Goal: Check status: Check status

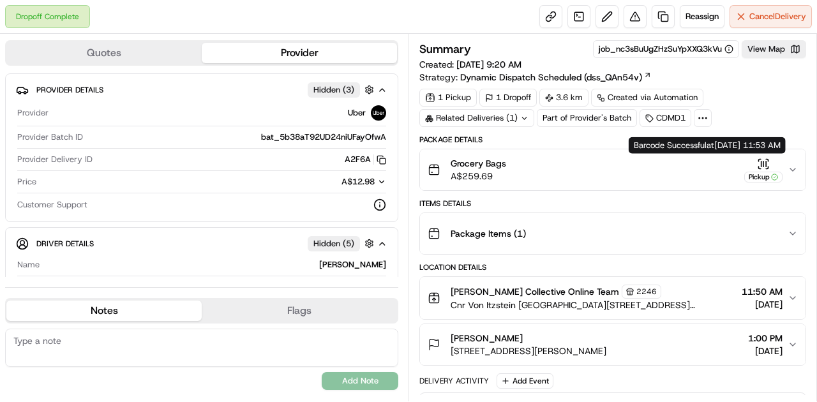
click at [761, 161] on icon "button" at bounding box center [763, 164] width 13 height 13
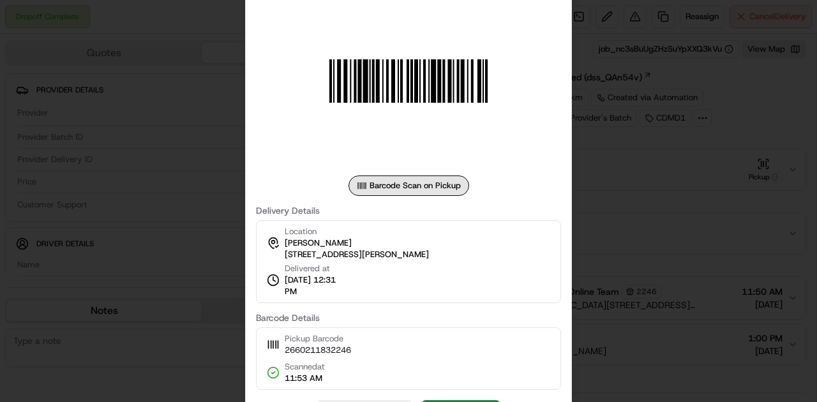
click at [619, 213] on div at bounding box center [408, 201] width 817 height 402
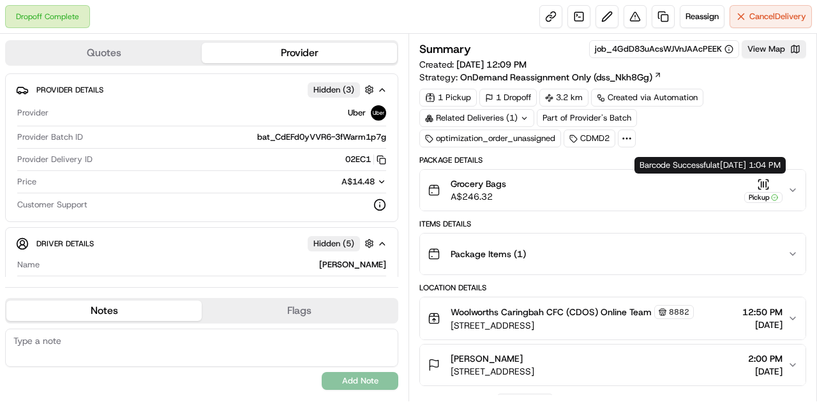
click at [762, 178] on icon "button" at bounding box center [763, 184] width 13 height 13
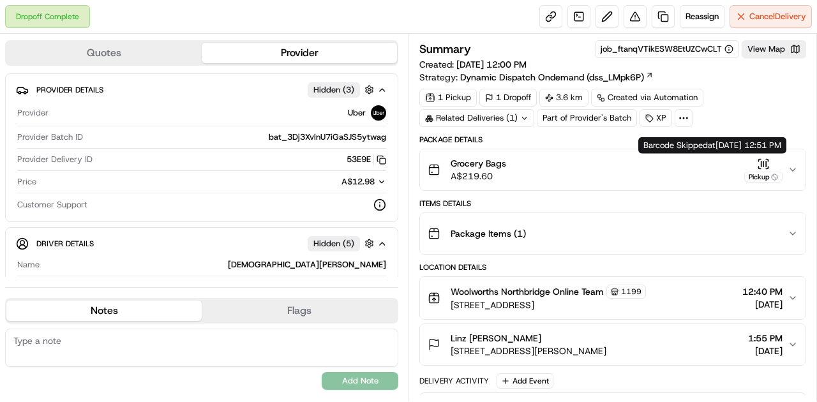
click at [765, 160] on icon "button" at bounding box center [763, 164] width 13 height 13
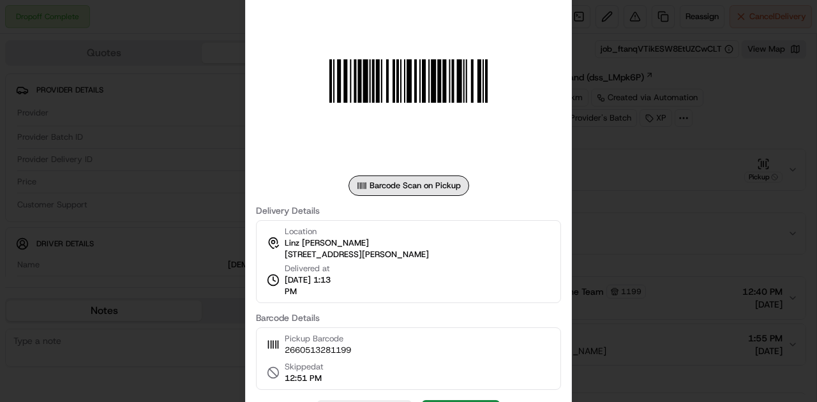
click at [609, 226] on div at bounding box center [408, 201] width 817 height 402
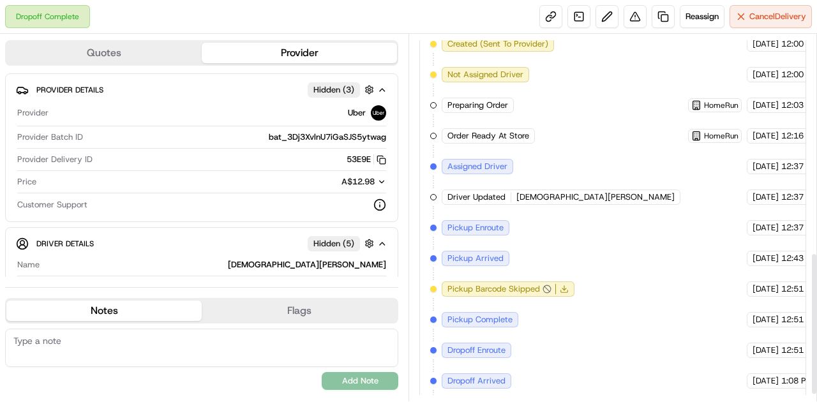
scroll to position [578, 0]
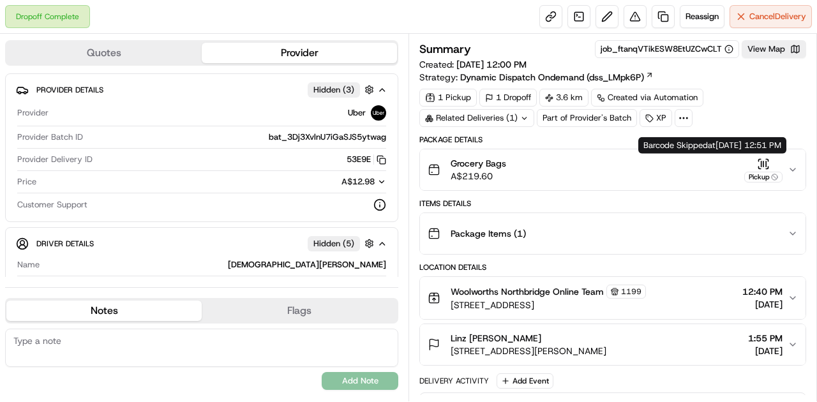
click at [763, 158] on icon "button" at bounding box center [763, 164] width 13 height 13
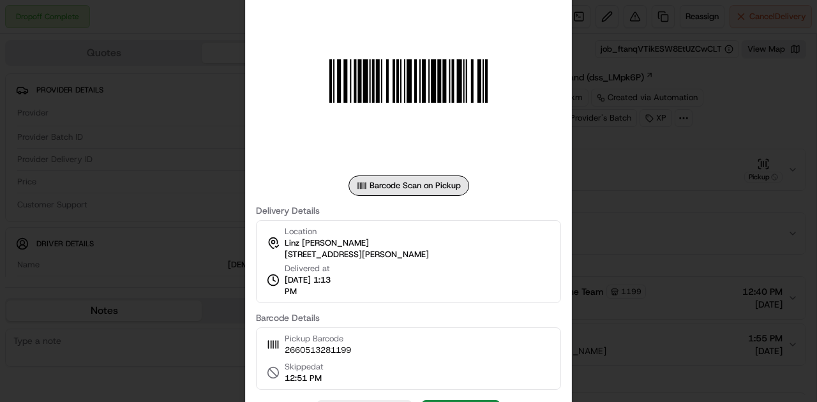
drag, startPoint x: 641, startPoint y: 207, endPoint x: 541, endPoint y: 1, distance: 229.0
click at [641, 207] on div at bounding box center [408, 201] width 817 height 402
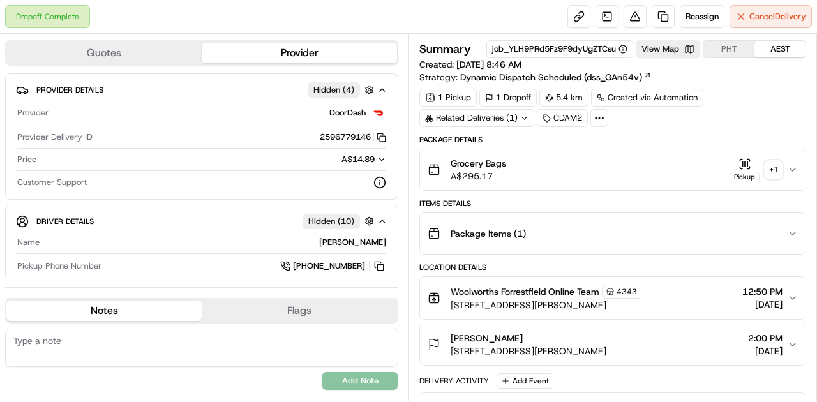
click at [747, 165] on icon "button" at bounding box center [745, 164] width 13 height 13
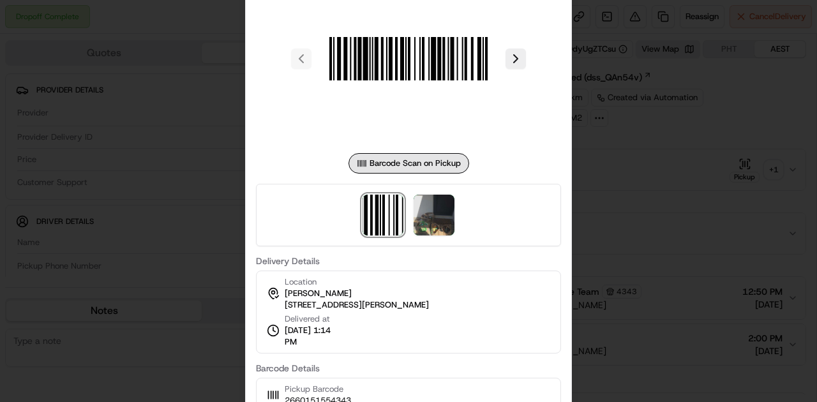
drag, startPoint x: 396, startPoint y: 212, endPoint x: 422, endPoint y: 215, distance: 25.7
click at [396, 212] on img at bounding box center [383, 215] width 41 height 41
click at [436, 216] on img at bounding box center [434, 215] width 41 height 41
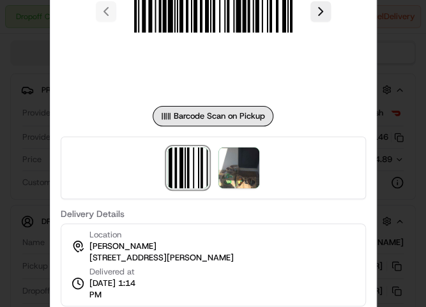
click at [404, 86] on div at bounding box center [213, 153] width 426 height 307
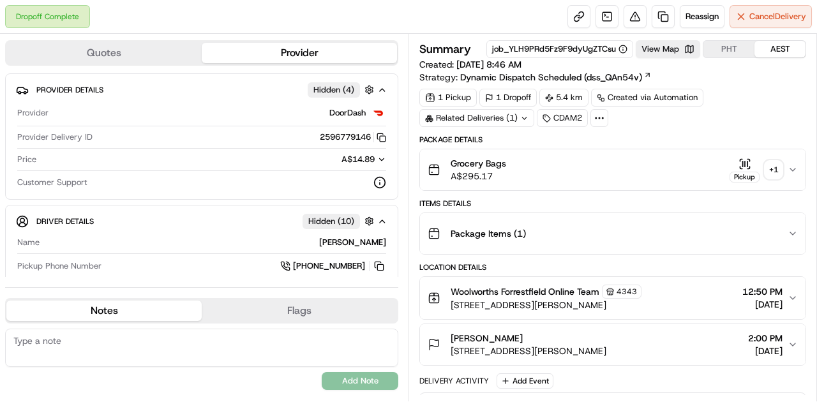
click at [745, 161] on icon "button" at bounding box center [745, 163] width 0 height 5
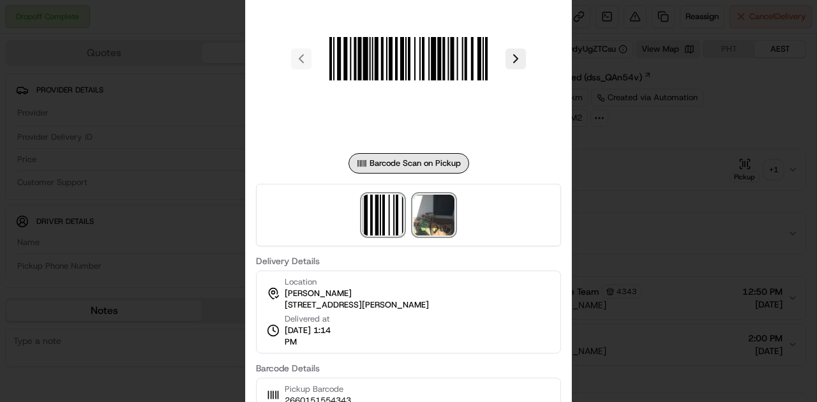
click at [435, 212] on img at bounding box center [434, 215] width 41 height 41
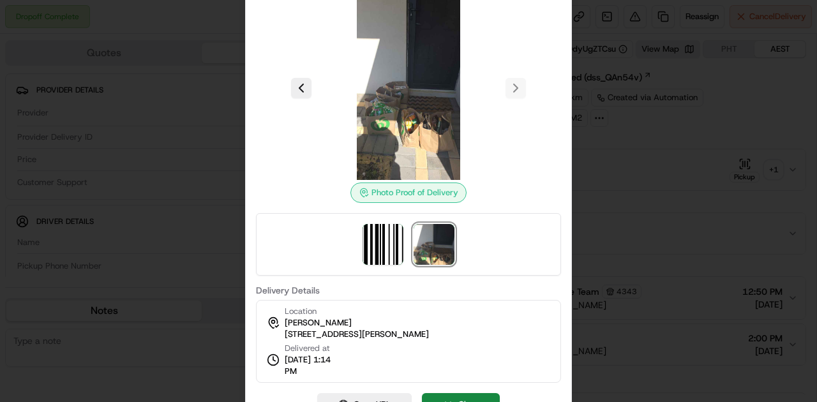
click at [603, 186] on div at bounding box center [408, 201] width 817 height 402
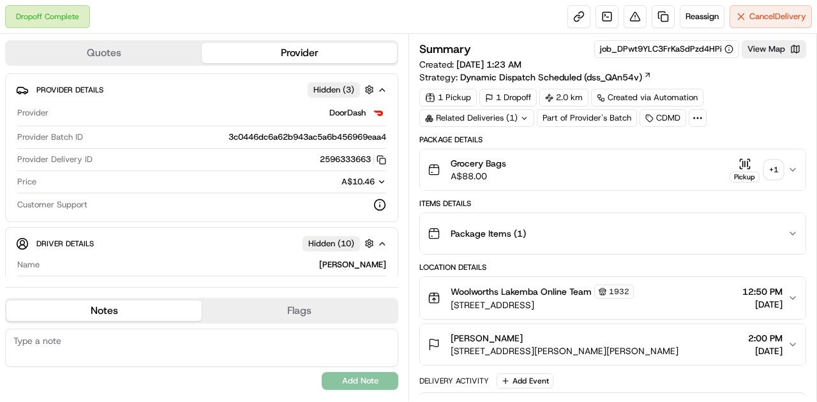
click at [740, 161] on icon "button" at bounding box center [745, 164] width 13 height 13
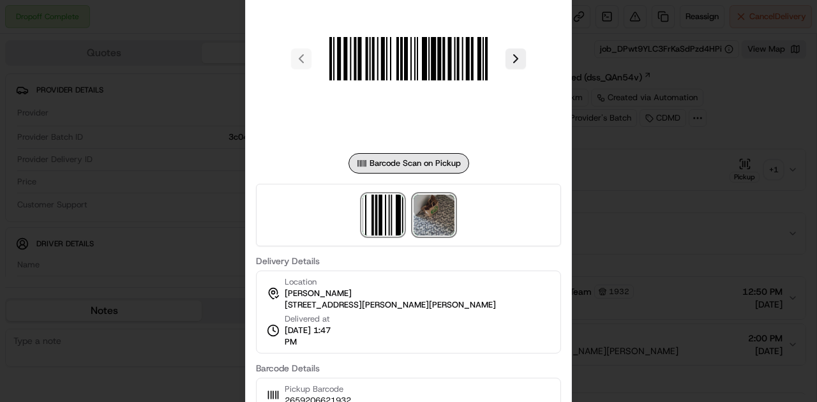
click at [453, 220] on img at bounding box center [434, 215] width 41 height 41
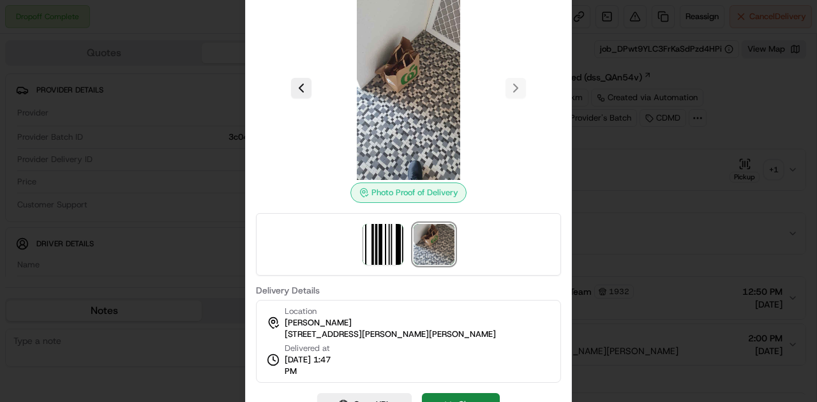
click at [689, 179] on div at bounding box center [408, 201] width 817 height 402
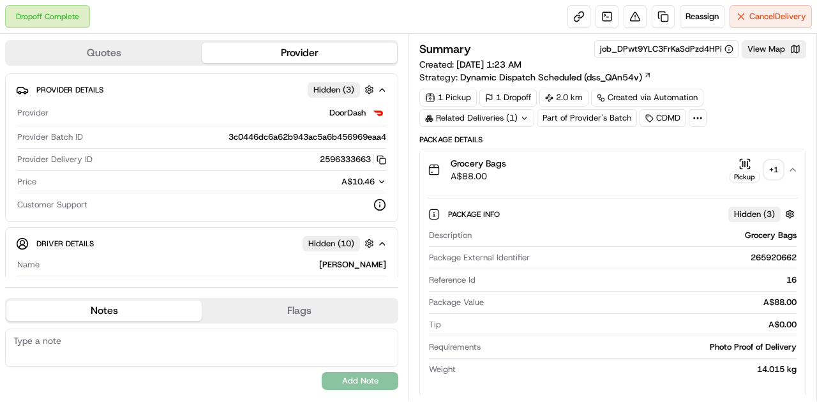
click at [746, 163] on icon "button" at bounding box center [745, 164] width 13 height 13
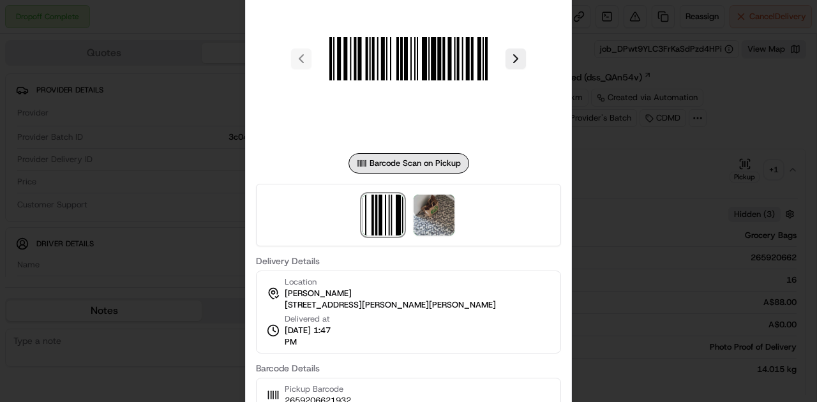
click at [731, 180] on div at bounding box center [408, 201] width 817 height 402
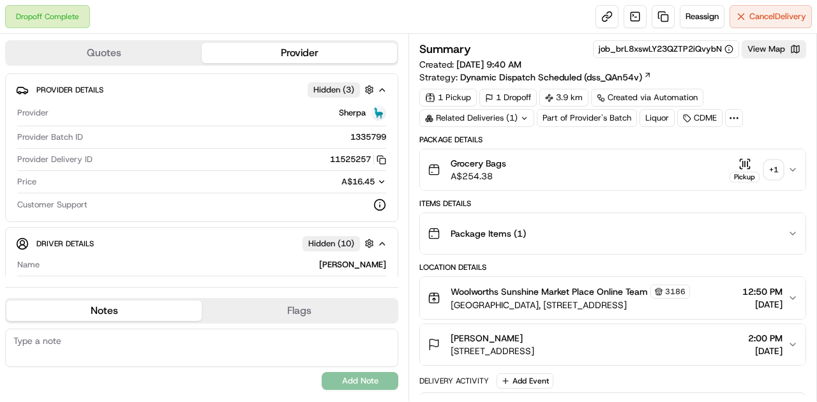
click at [744, 162] on icon "button" at bounding box center [745, 164] width 13 height 13
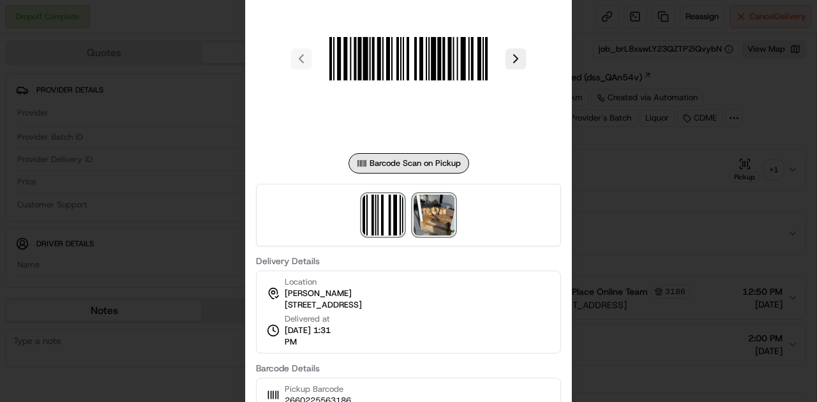
click at [444, 215] on img at bounding box center [434, 215] width 41 height 41
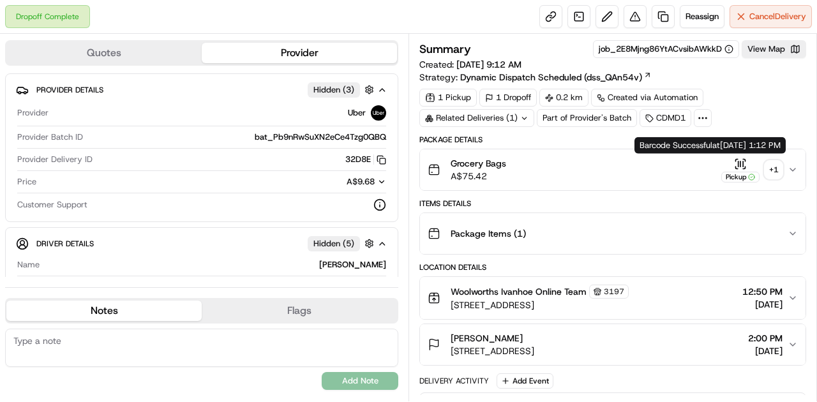
click at [742, 161] on icon "button" at bounding box center [740, 164] width 13 height 13
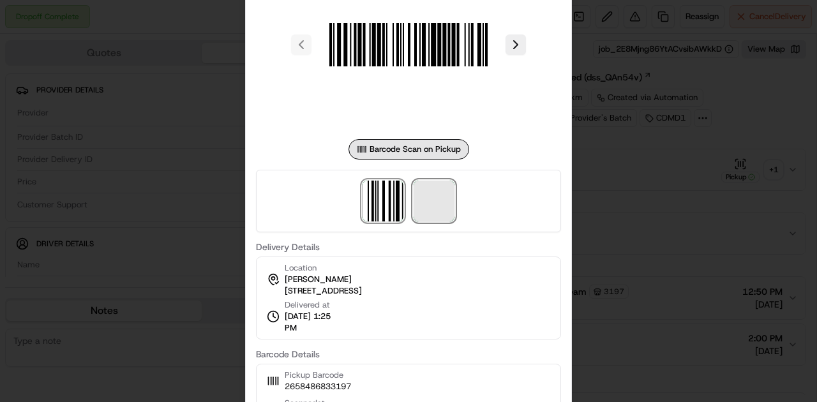
click at [452, 184] on span at bounding box center [434, 201] width 41 height 41
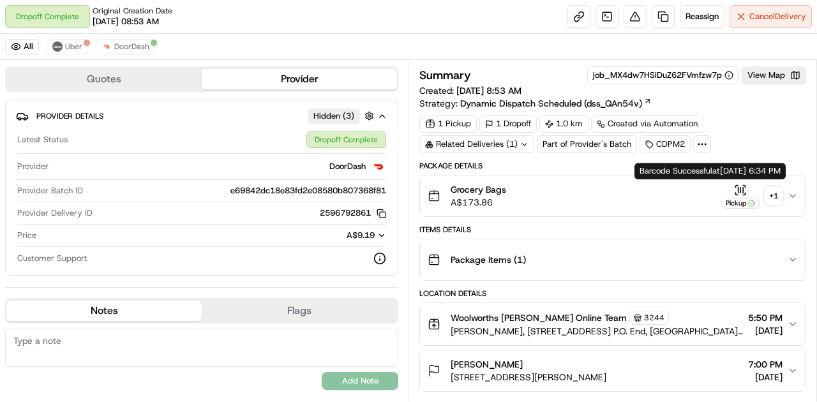
click at [746, 186] on icon "button" at bounding box center [740, 190] width 13 height 13
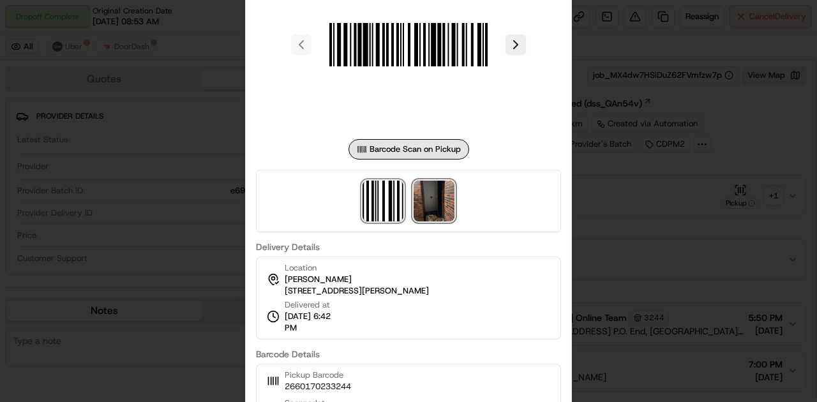
click at [440, 201] on img at bounding box center [434, 201] width 41 height 41
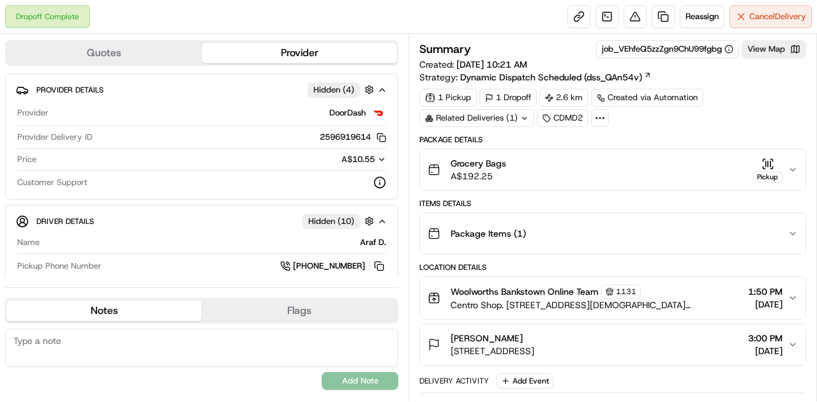
click at [767, 162] on icon "button" at bounding box center [768, 164] width 13 height 13
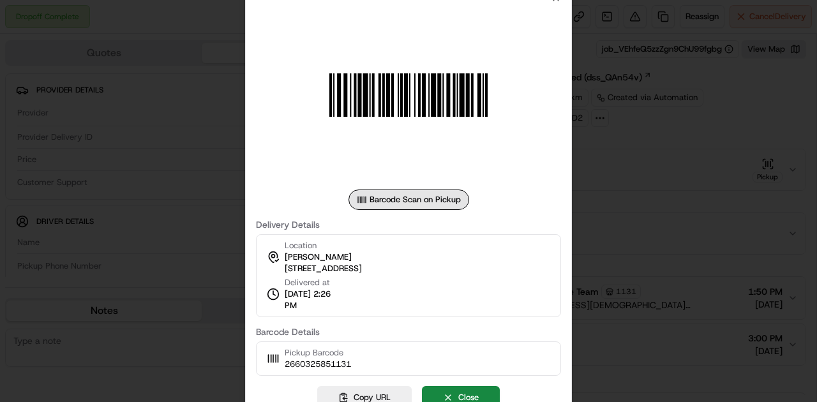
click at [603, 156] on div at bounding box center [408, 201] width 817 height 402
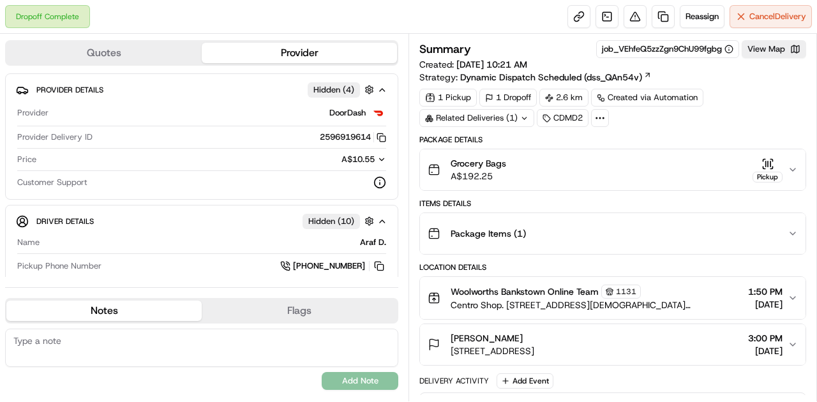
click at [765, 161] on icon "button" at bounding box center [768, 164] width 13 height 13
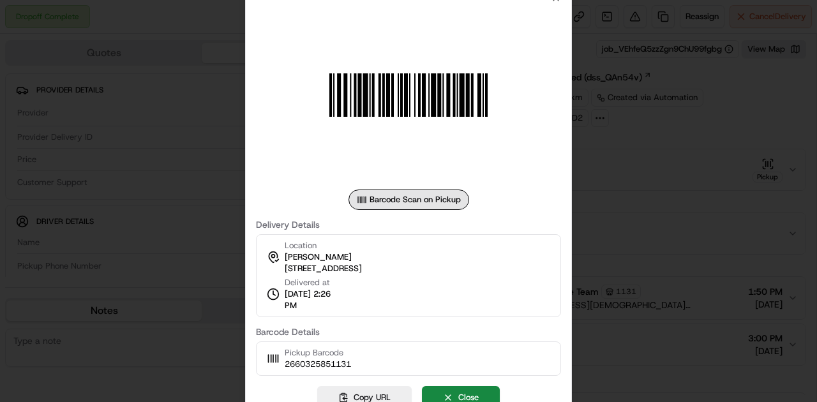
click at [624, 229] on div at bounding box center [408, 201] width 817 height 402
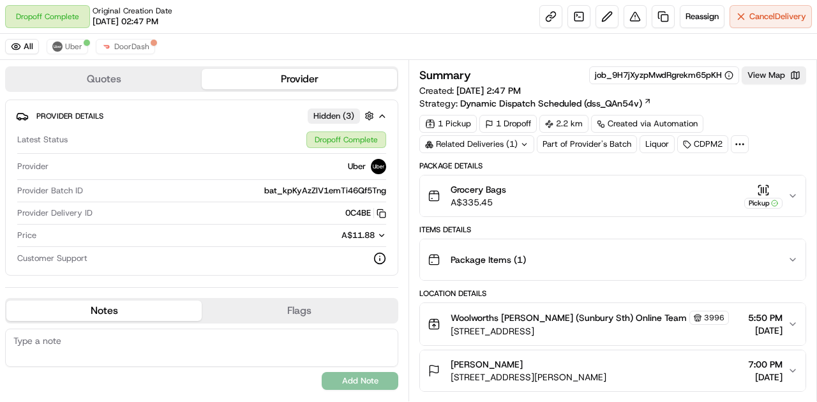
click at [763, 183] on div "Grocery Bags A$335.45 Pickup" at bounding box center [608, 196] width 360 height 26
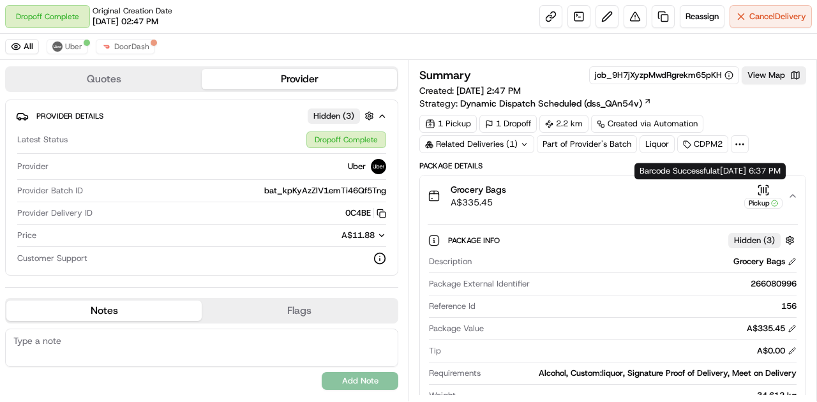
click at [763, 188] on icon "button" at bounding box center [763, 189] width 0 height 5
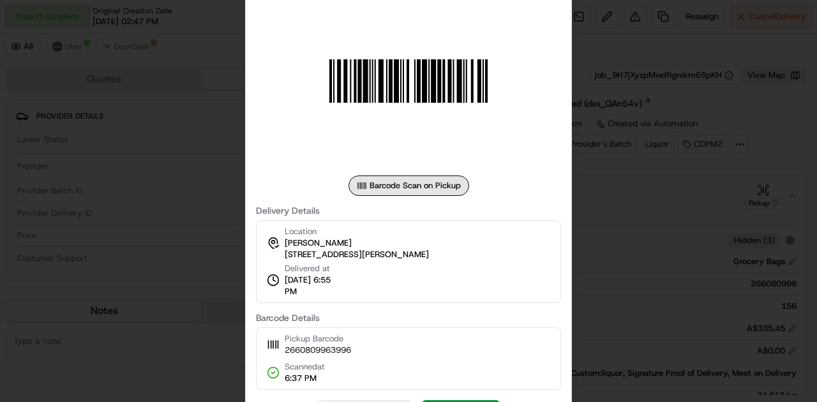
click at [596, 158] on div at bounding box center [408, 201] width 817 height 402
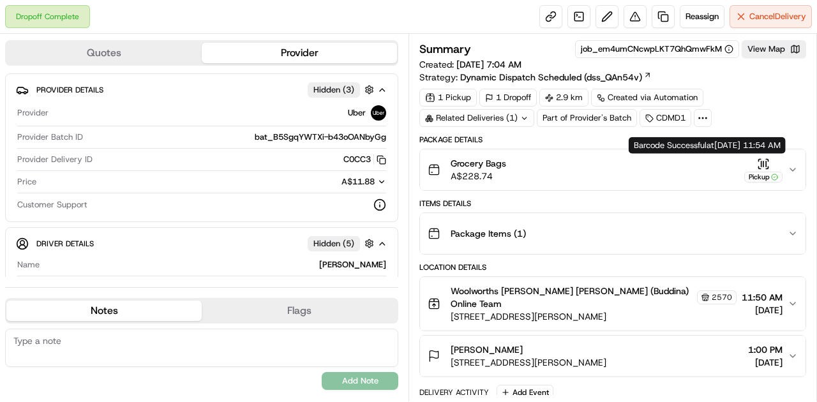
click at [765, 158] on icon "button" at bounding box center [763, 164] width 13 height 13
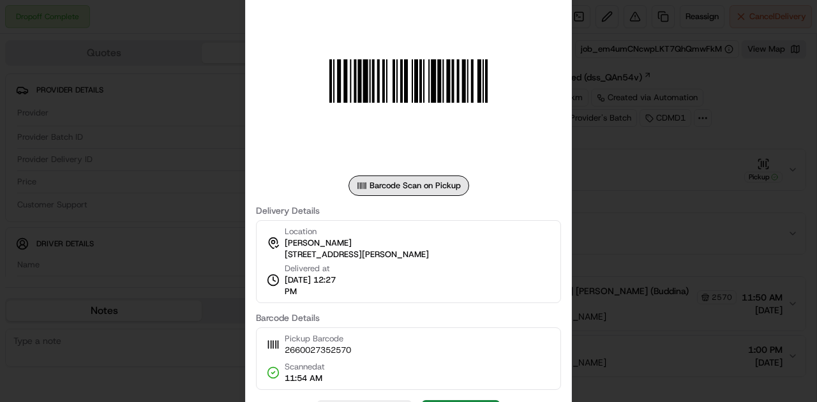
click at [601, 183] on div at bounding box center [408, 201] width 817 height 402
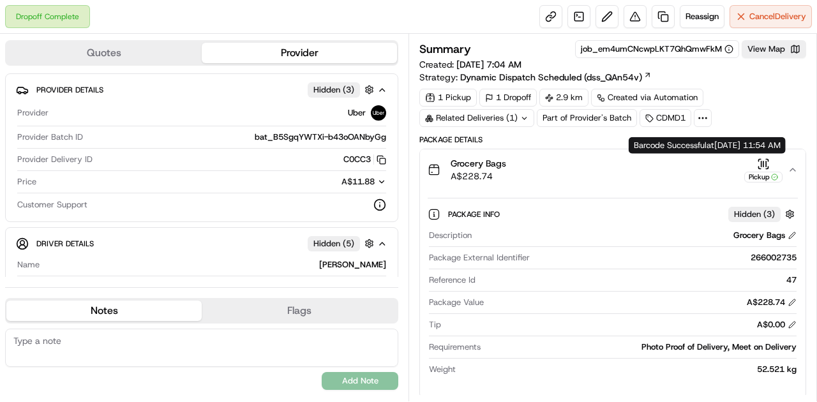
click at [760, 163] on icon "button" at bounding box center [763, 164] width 13 height 13
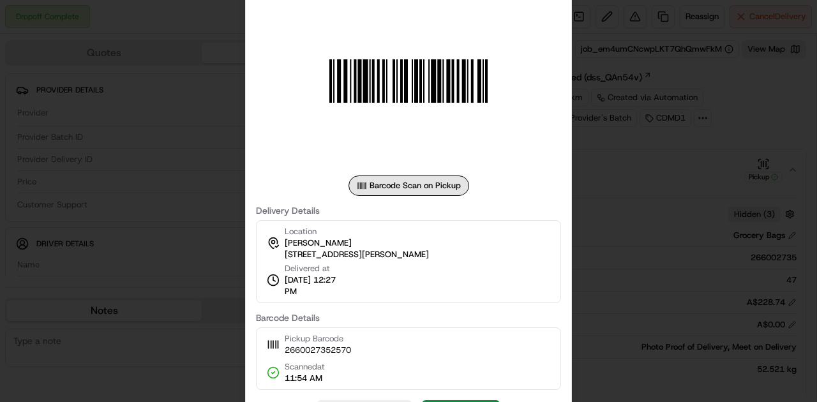
click at [647, 200] on div at bounding box center [408, 201] width 817 height 402
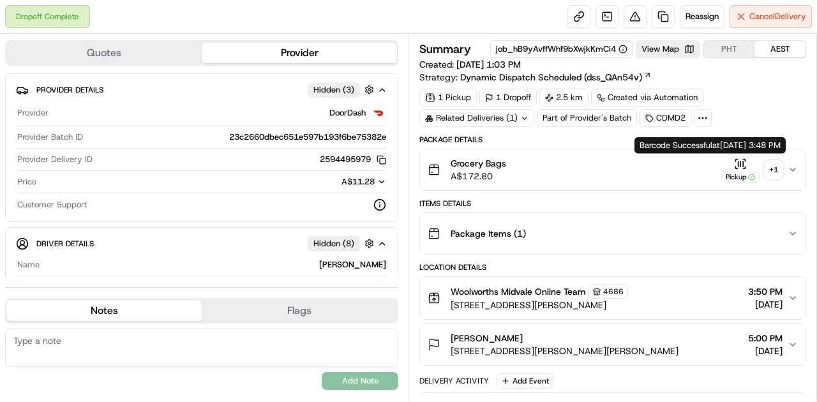
click at [737, 161] on icon "button" at bounding box center [740, 164] width 13 height 13
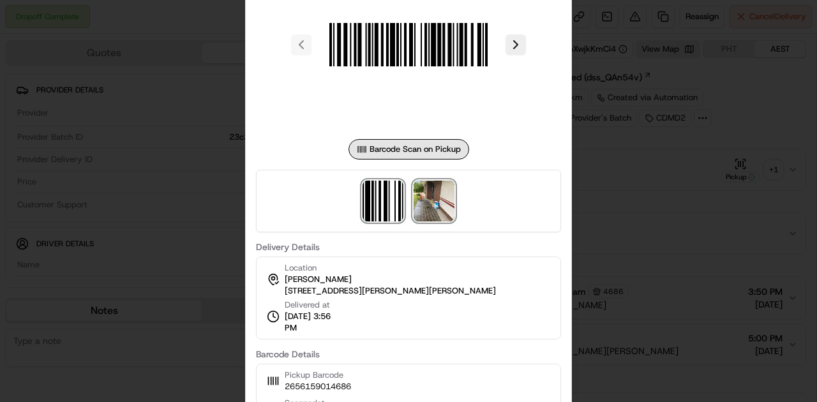
click at [443, 213] on img at bounding box center [434, 201] width 41 height 41
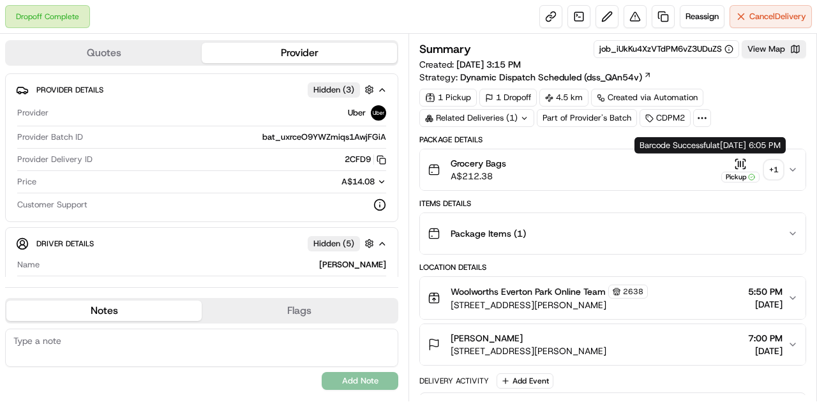
click at [737, 164] on icon "button" at bounding box center [740, 164] width 13 height 13
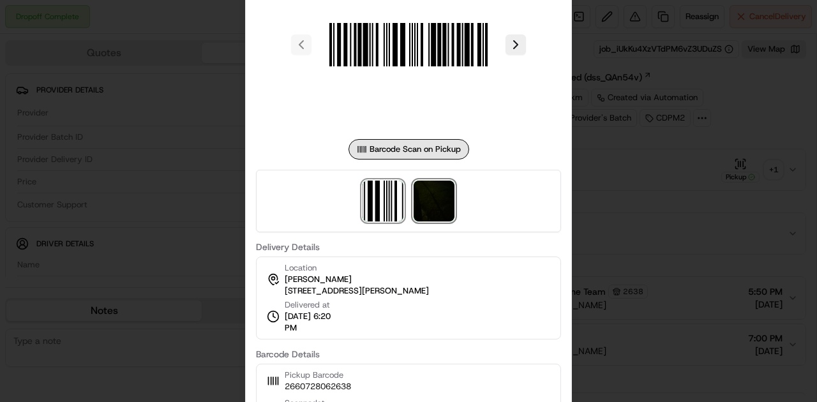
click at [439, 216] on img at bounding box center [434, 201] width 41 height 41
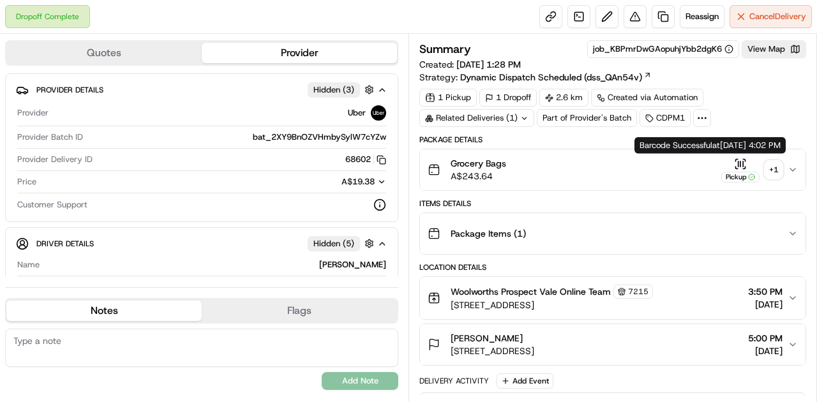
click at [737, 151] on div "Barcode Successful at 23/08/2025 4:02 PM Barcode Successful at 23/08/2025 4:02 …" at bounding box center [709, 145] width 151 height 17
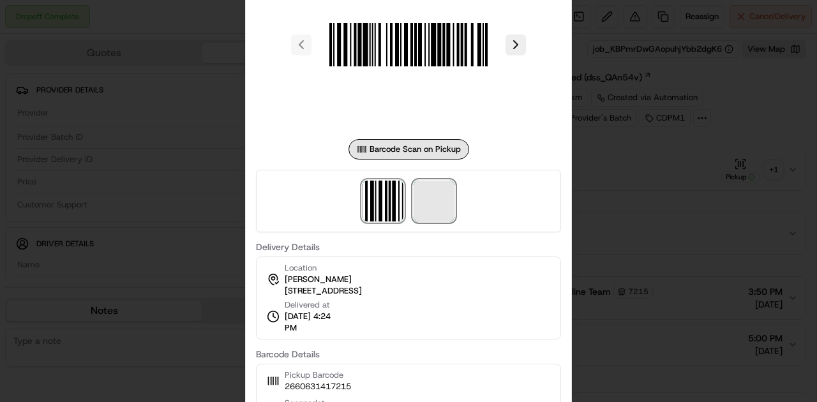
click at [429, 194] on span at bounding box center [434, 201] width 41 height 41
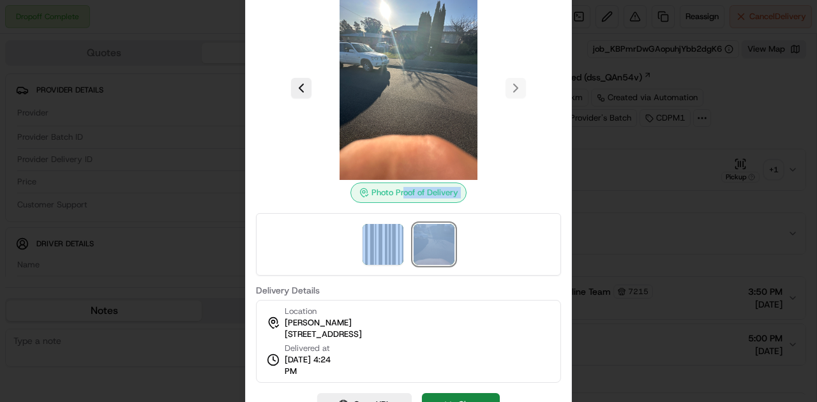
drag, startPoint x: 405, startPoint y: 195, endPoint x: 583, endPoint y: 226, distance: 180.8
click at [502, 226] on div "Photo Proof of Delivery" at bounding box center [408, 136] width 305 height 280
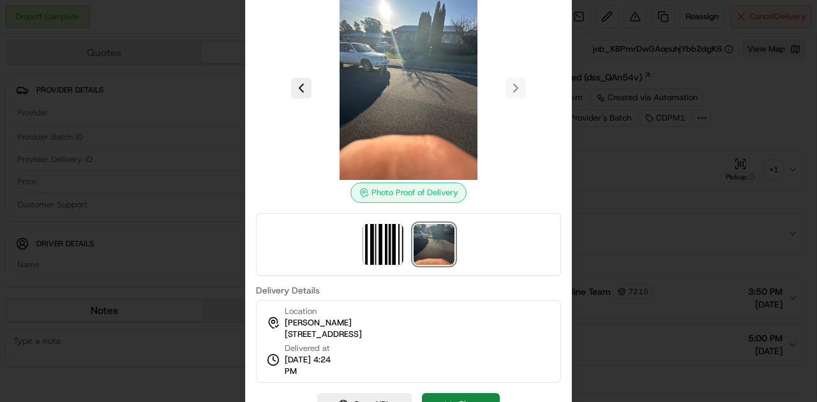
click at [620, 224] on div at bounding box center [408, 201] width 817 height 402
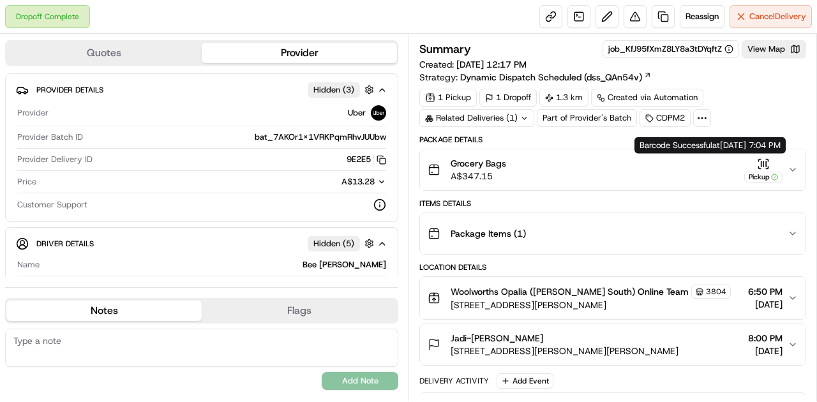
click at [767, 160] on icon "button" at bounding box center [763, 164] width 13 height 13
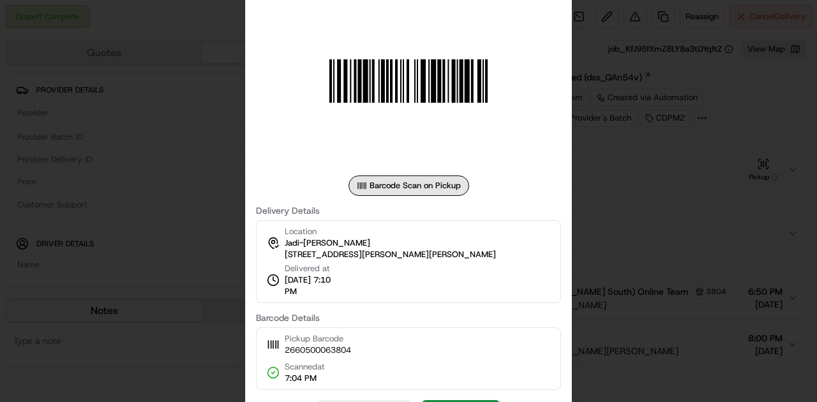
click at [651, 87] on div at bounding box center [408, 201] width 817 height 402
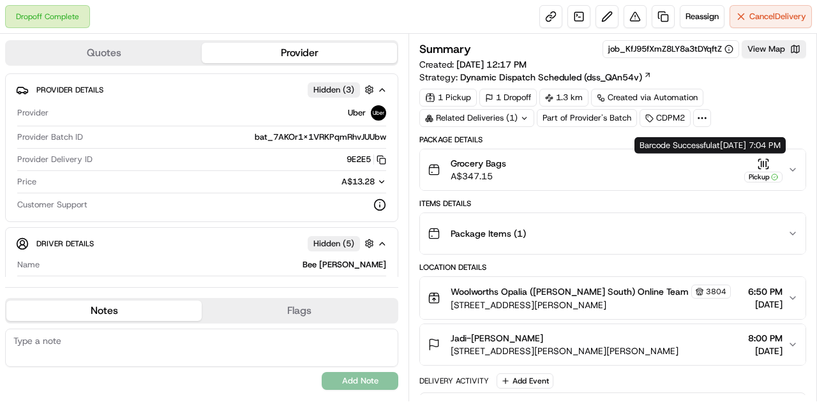
click at [763, 161] on icon "button" at bounding box center [763, 163] width 0 height 5
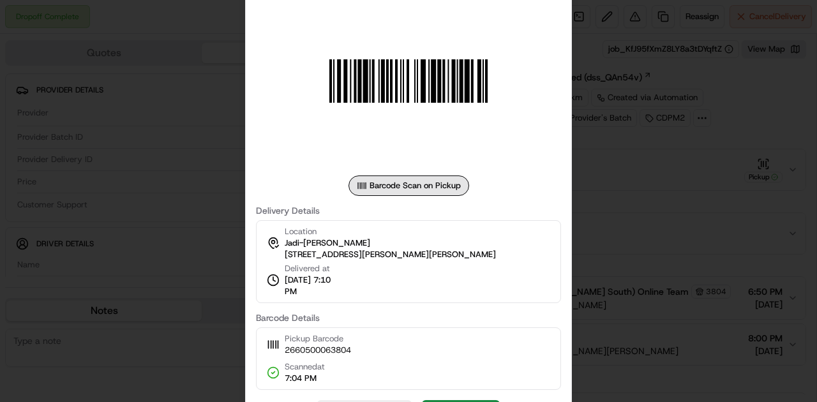
click at [669, 86] on div at bounding box center [408, 201] width 817 height 402
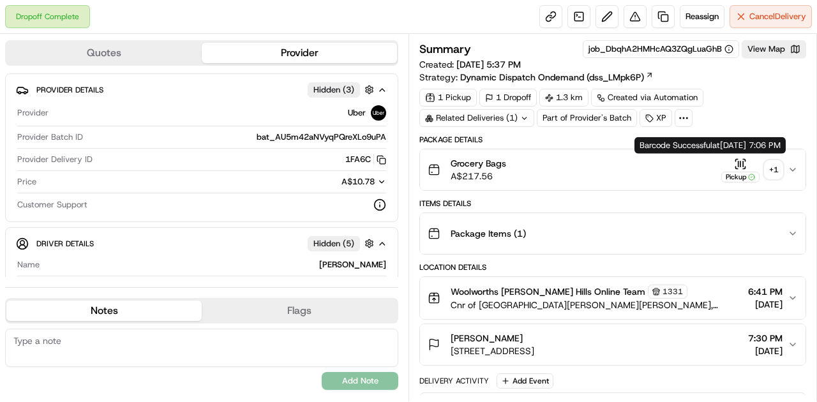
click at [740, 162] on icon "button" at bounding box center [740, 163] width 0 height 5
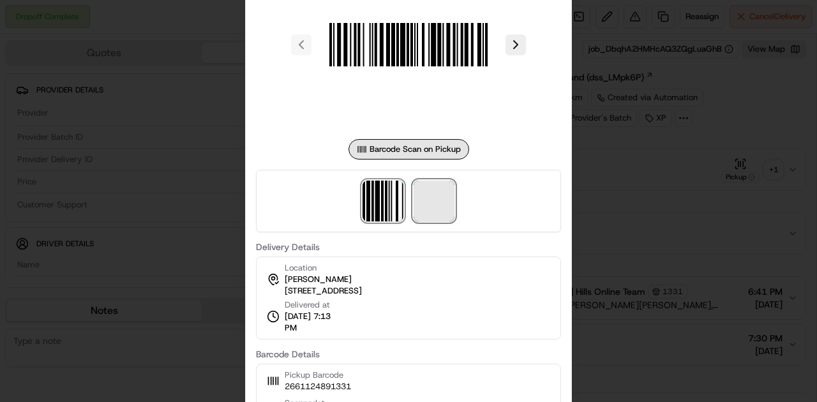
click at [434, 202] on span at bounding box center [434, 201] width 41 height 41
